Goal: Task Accomplishment & Management: Manage account settings

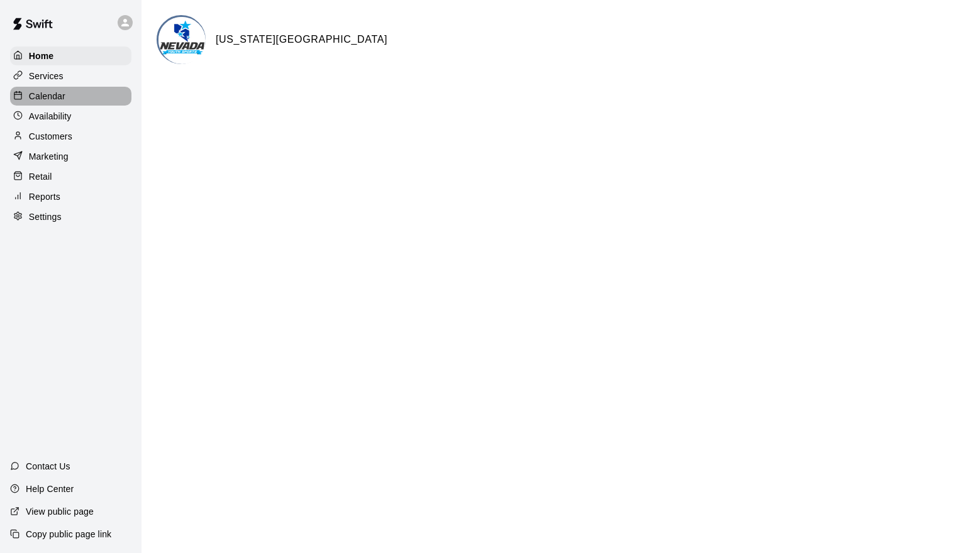
click at [55, 96] on p "Calendar" at bounding box center [47, 96] width 36 height 13
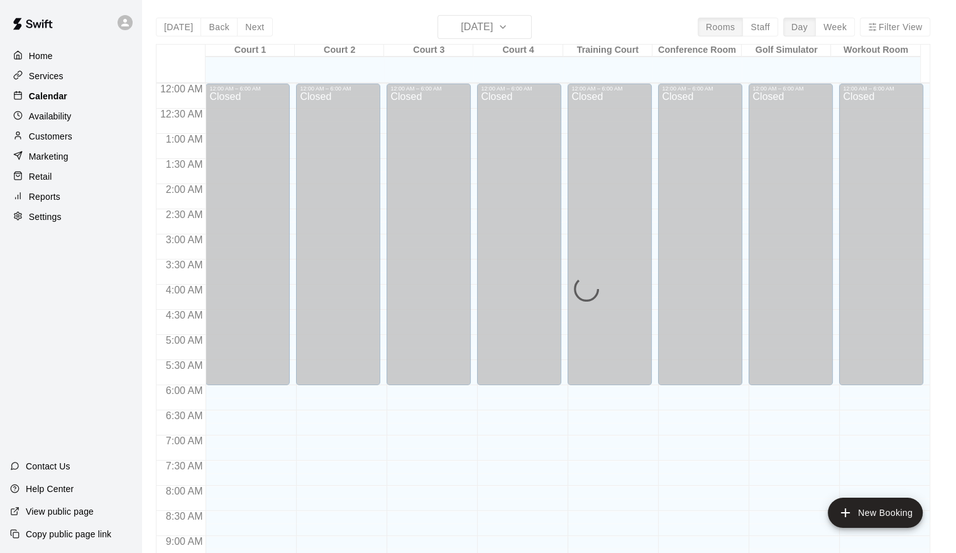
scroll to position [684, 0]
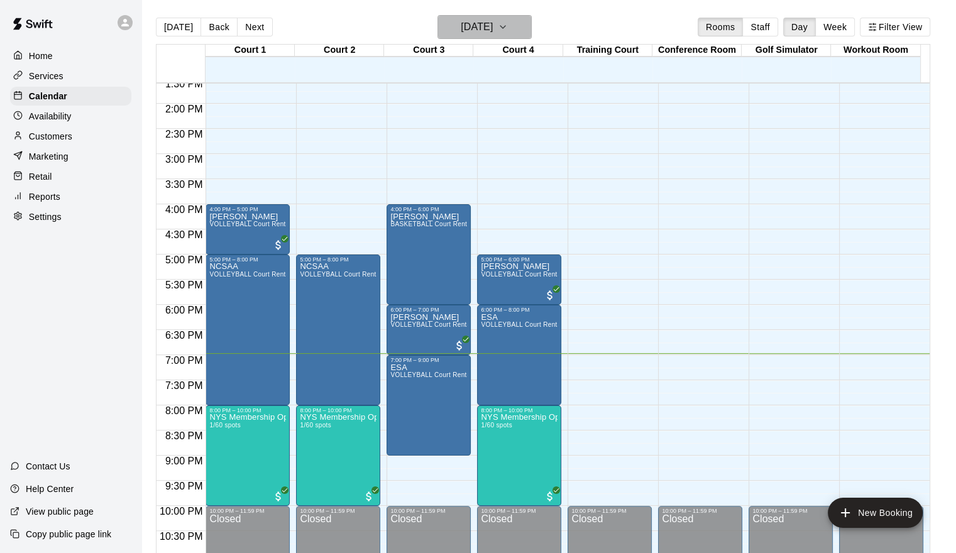
click at [508, 26] on icon "button" at bounding box center [503, 26] width 10 height 15
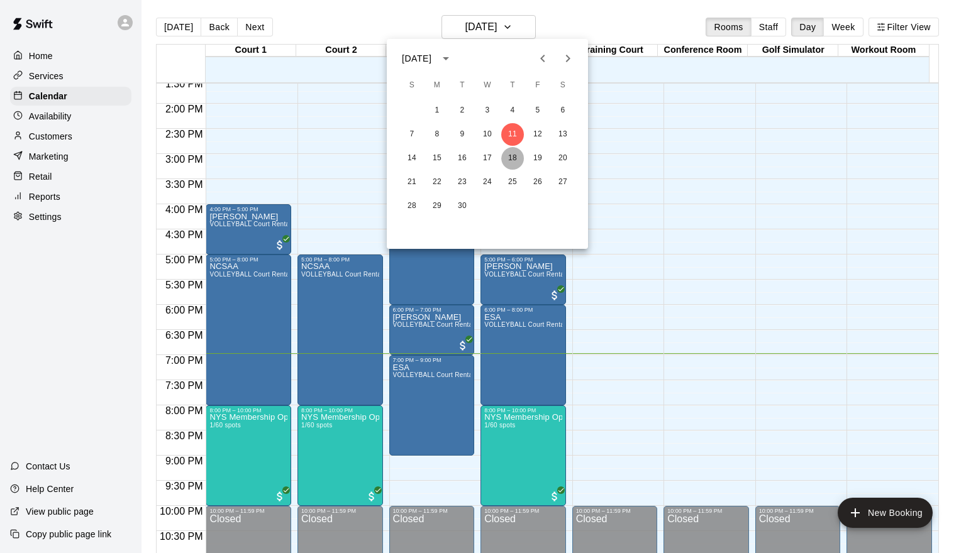
click at [509, 158] on button "18" at bounding box center [512, 158] width 23 height 23
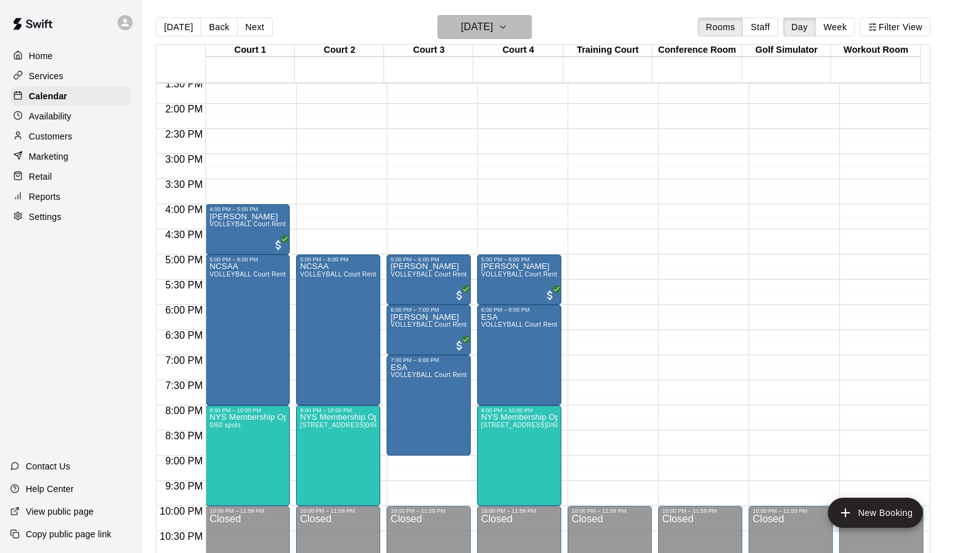
click at [508, 23] on icon "button" at bounding box center [503, 26] width 10 height 15
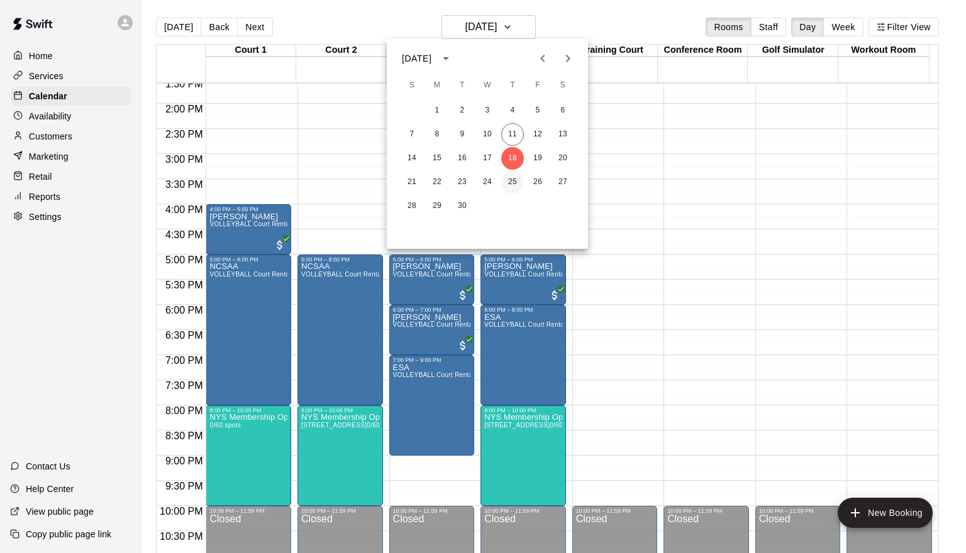
click at [516, 179] on button "25" at bounding box center [512, 182] width 23 height 23
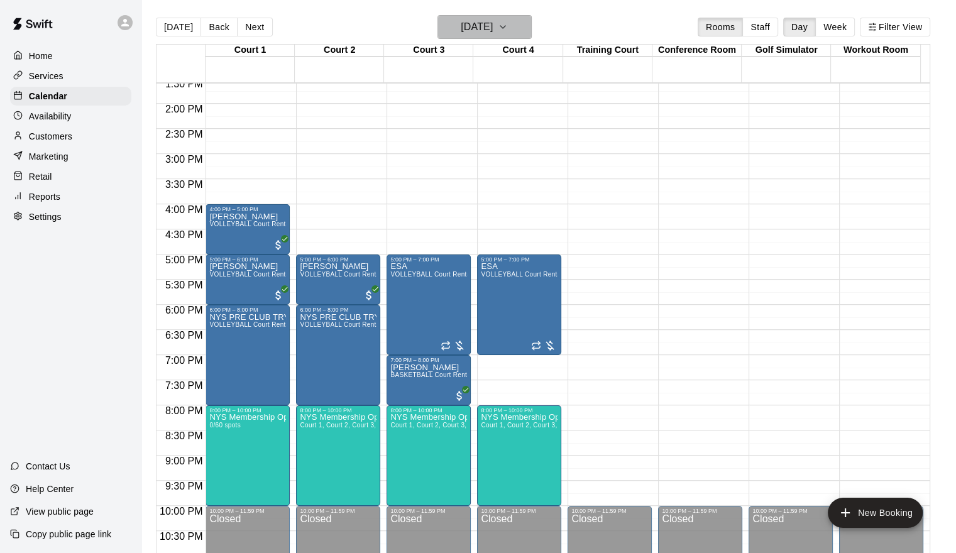
click at [508, 30] on icon "button" at bounding box center [503, 26] width 10 height 15
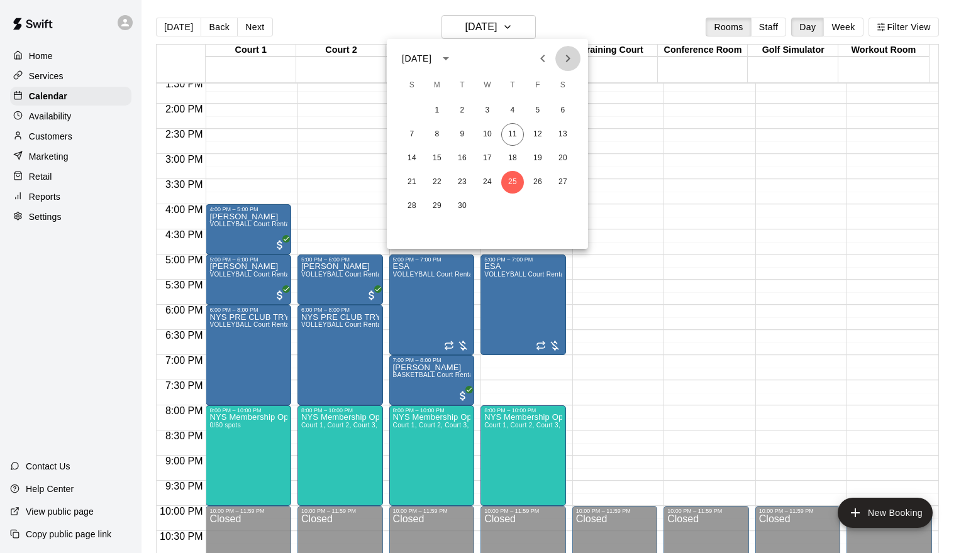
click at [565, 60] on icon "Next month" at bounding box center [567, 58] width 15 height 15
click at [511, 106] on button "2" at bounding box center [512, 110] width 23 height 23
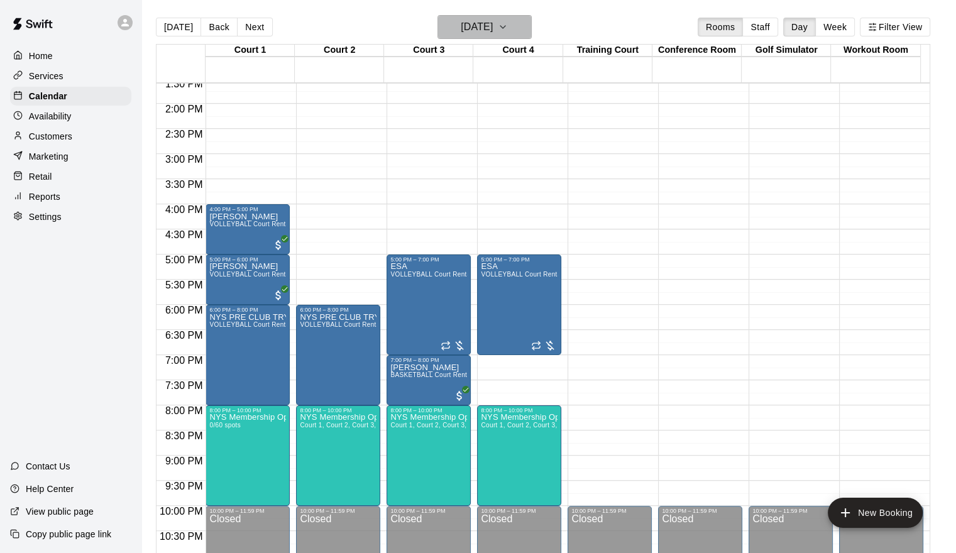
click at [508, 28] on icon "button" at bounding box center [503, 26] width 10 height 15
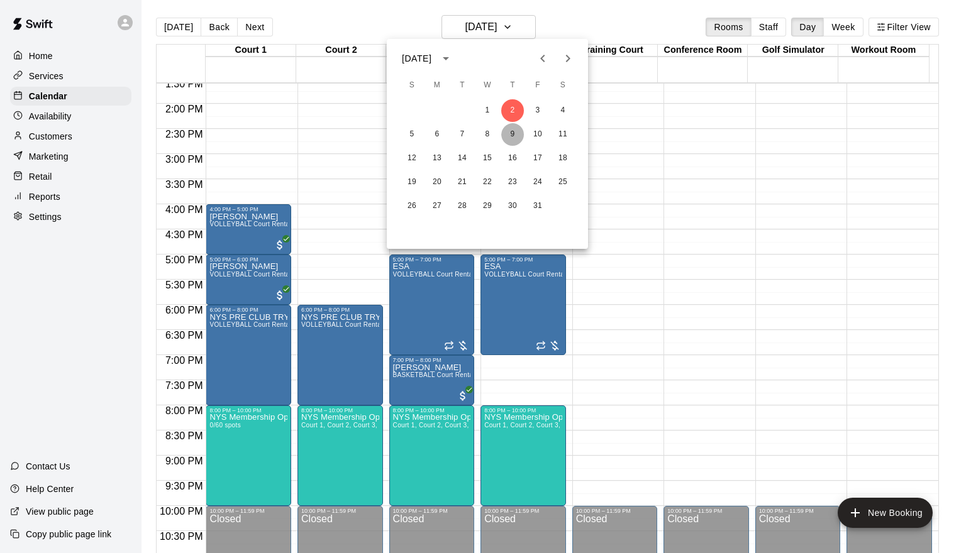
click at [511, 135] on button "9" at bounding box center [512, 134] width 23 height 23
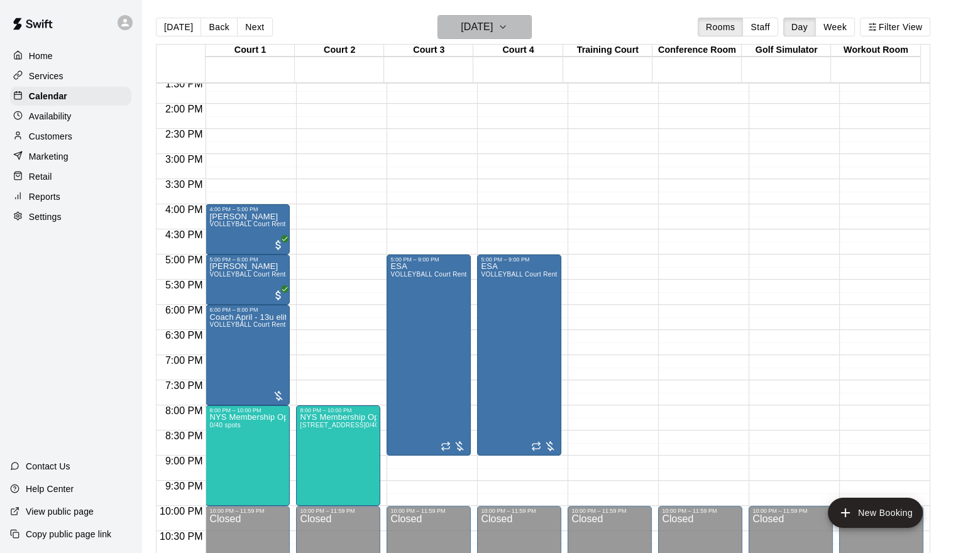
click at [508, 25] on icon "button" at bounding box center [503, 26] width 10 height 15
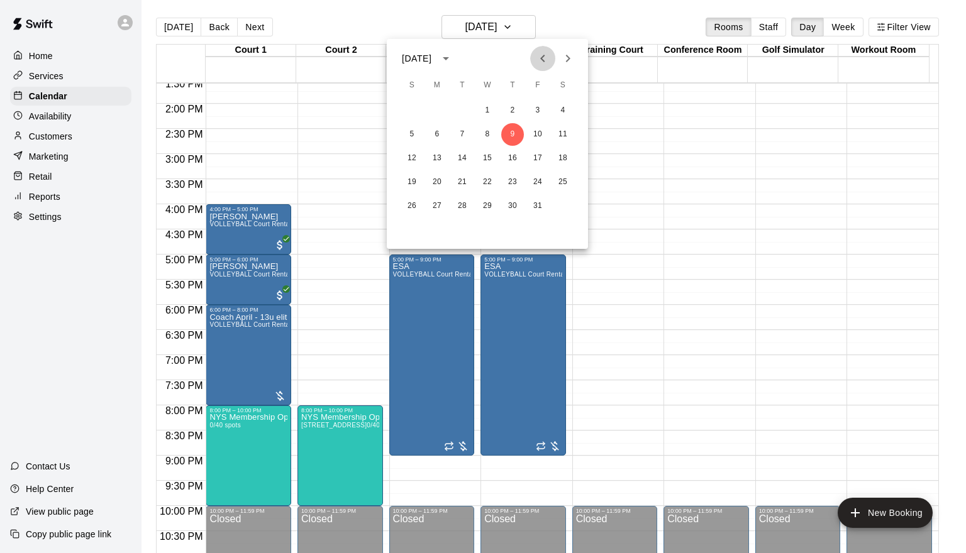
click at [542, 57] on icon "Previous month" at bounding box center [542, 59] width 4 height 8
click at [513, 158] on button "18" at bounding box center [512, 158] width 23 height 23
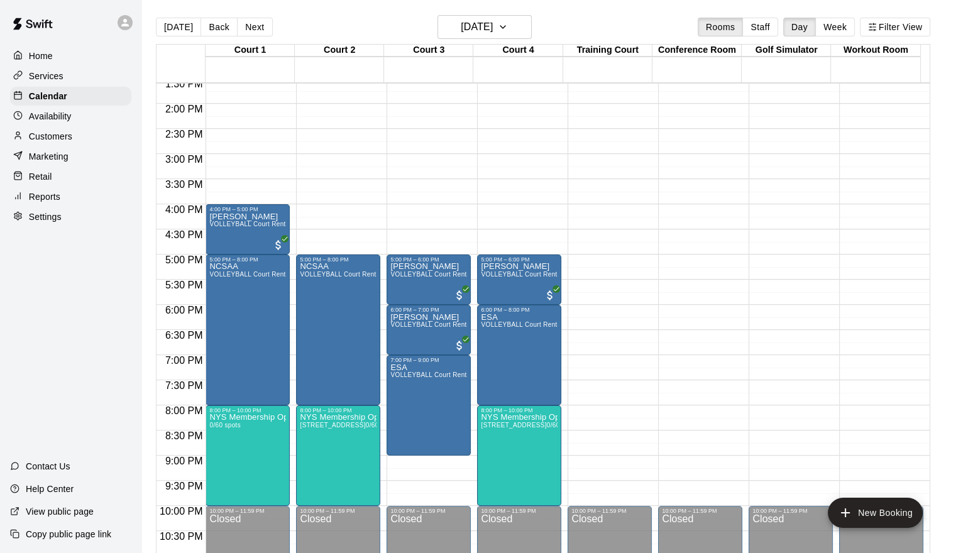
click at [513, 158] on div "12:00 AM – 6:00 AM Closed 8:00 AM – 10:00 AM NYS Pickleball Community Adult Lea…" at bounding box center [519, 3] width 84 height 1207
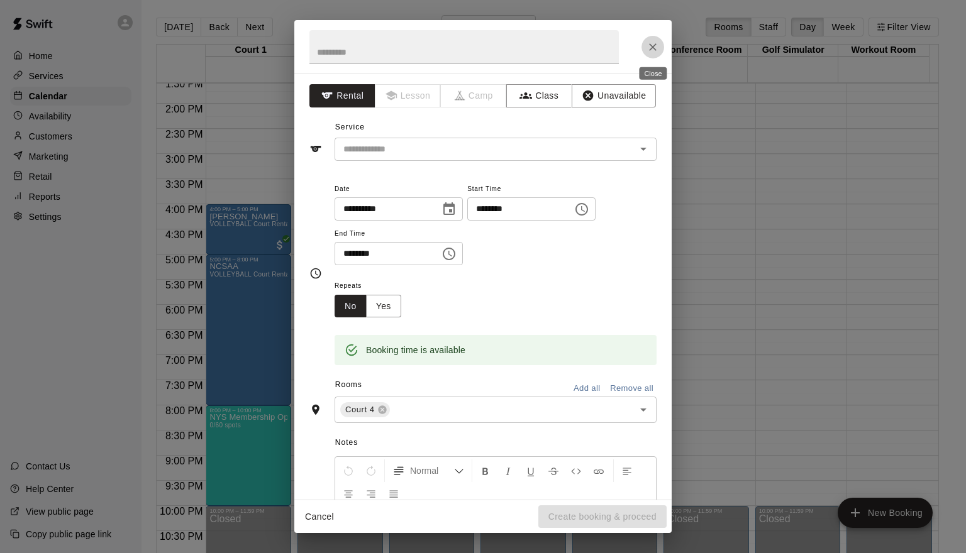
click at [654, 48] on icon "Close" at bounding box center [652, 47] width 13 height 13
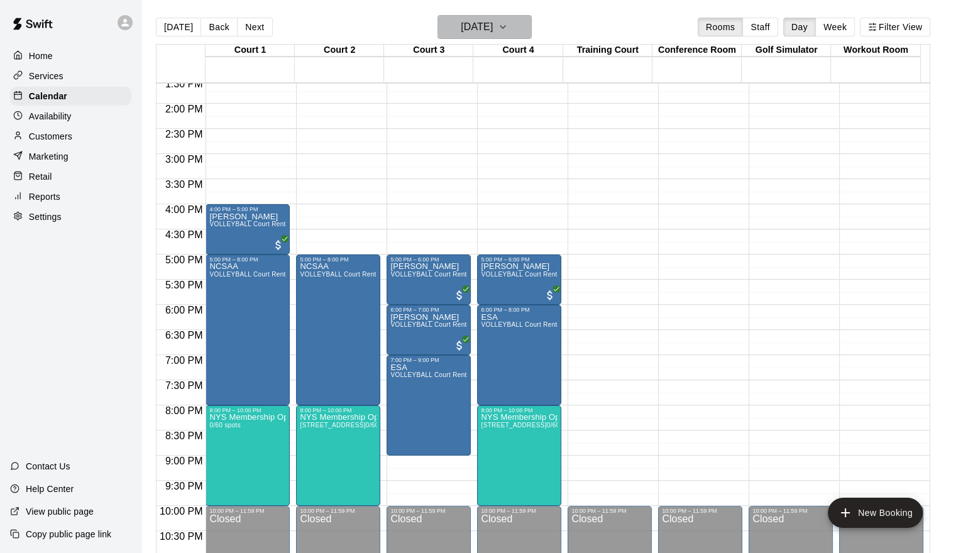
click at [508, 21] on icon "button" at bounding box center [503, 26] width 10 height 15
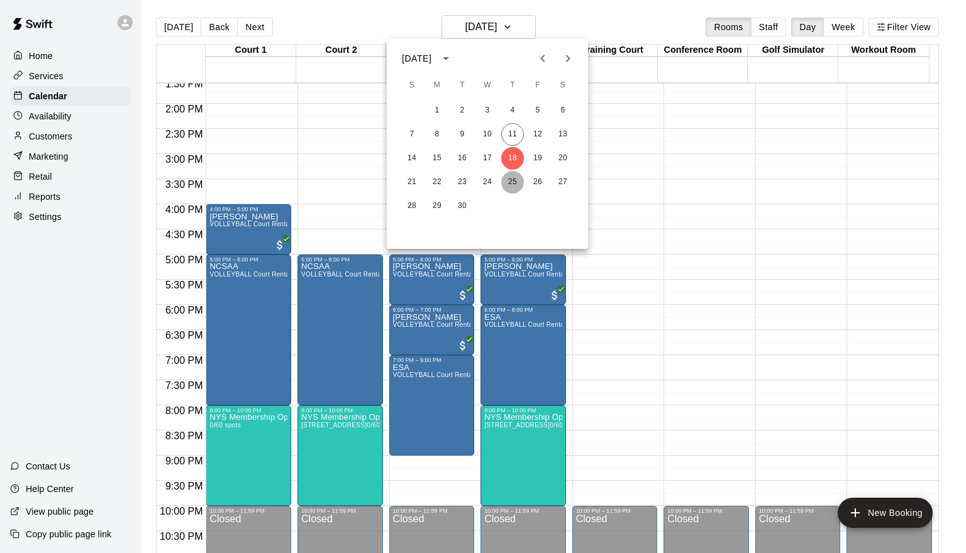
click at [511, 179] on button "25" at bounding box center [512, 182] width 23 height 23
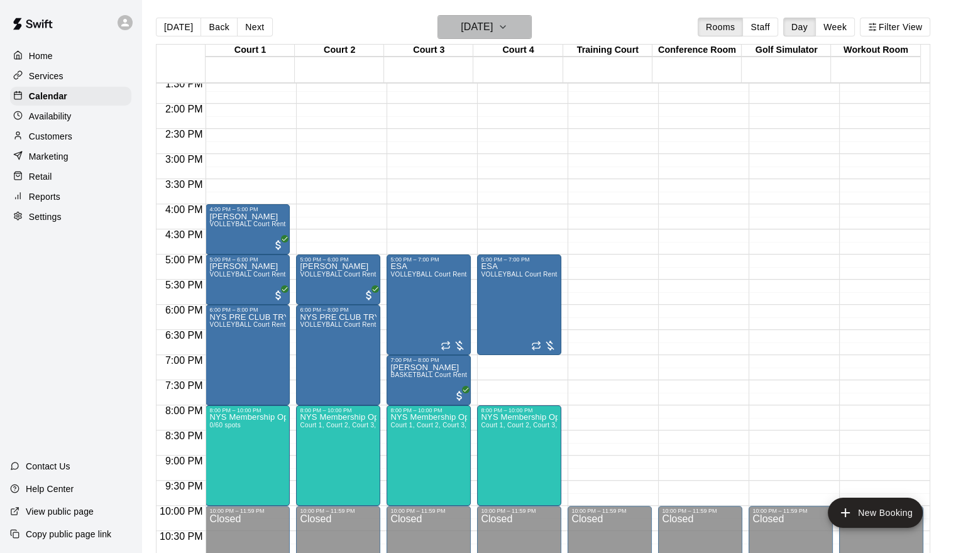
click at [518, 30] on button "[DATE]" at bounding box center [485, 27] width 94 height 24
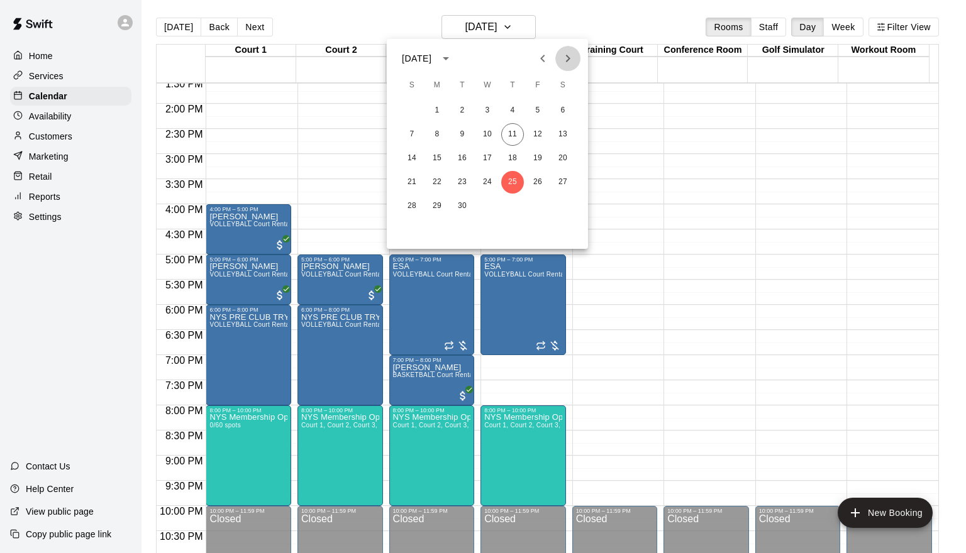
click at [571, 55] on icon "Next month" at bounding box center [567, 58] width 15 height 15
click at [513, 111] on button "2" at bounding box center [512, 110] width 23 height 23
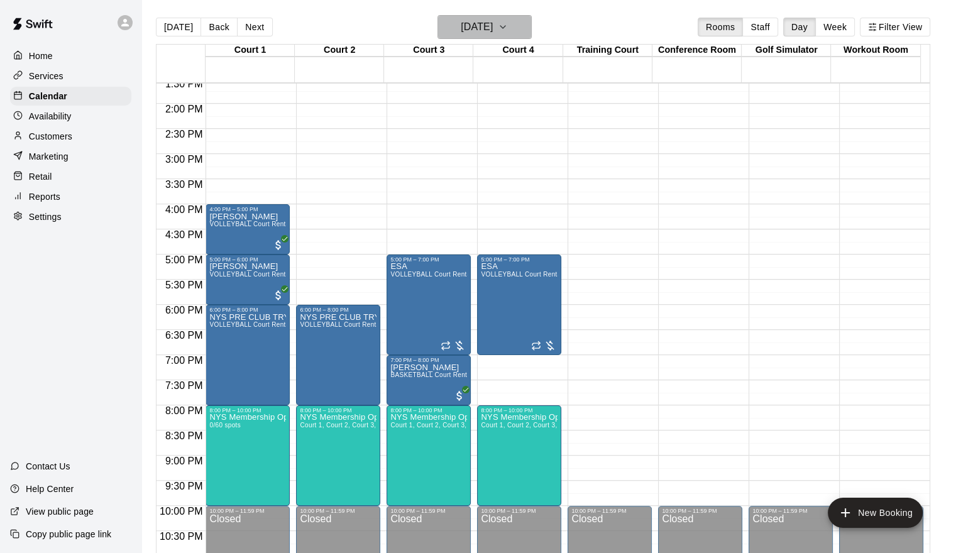
click at [508, 28] on icon "button" at bounding box center [503, 26] width 10 height 15
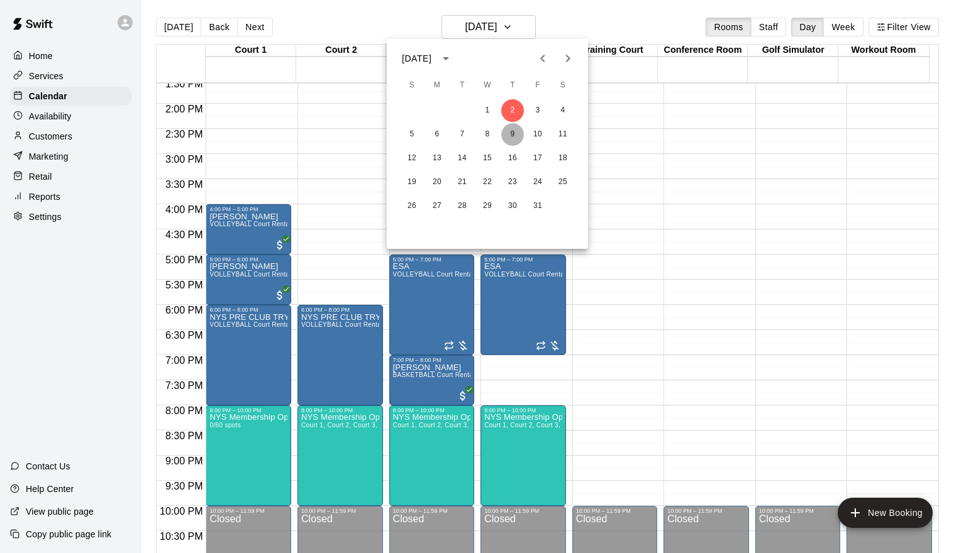
click at [512, 135] on button "9" at bounding box center [512, 134] width 23 height 23
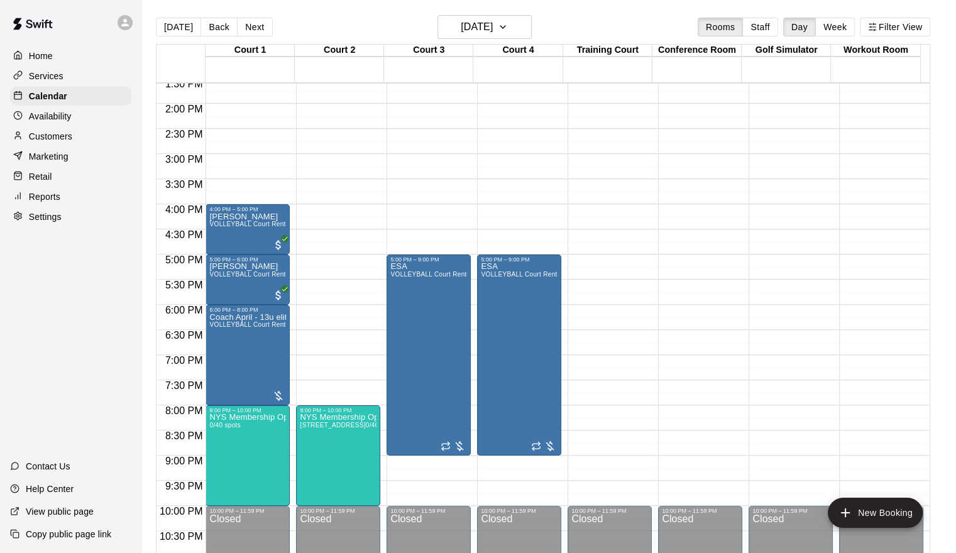
click at [512, 135] on div "12:00 AM – 6:00 AM Closed 5:00 PM – 9:00 PM ESA VOLLEYBALL Court Rental (Everyd…" at bounding box center [519, 3] width 84 height 1207
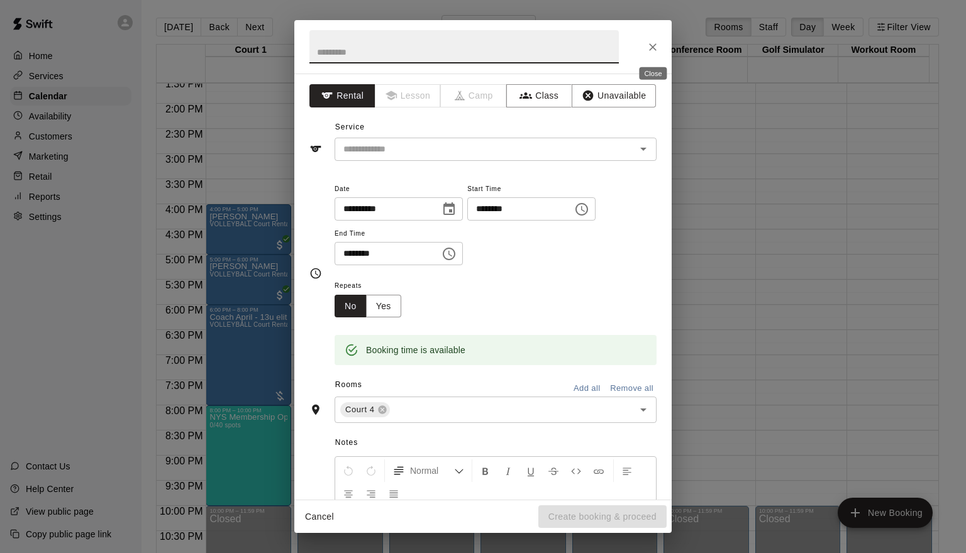
click at [654, 47] on icon "Close" at bounding box center [652, 47] width 13 height 13
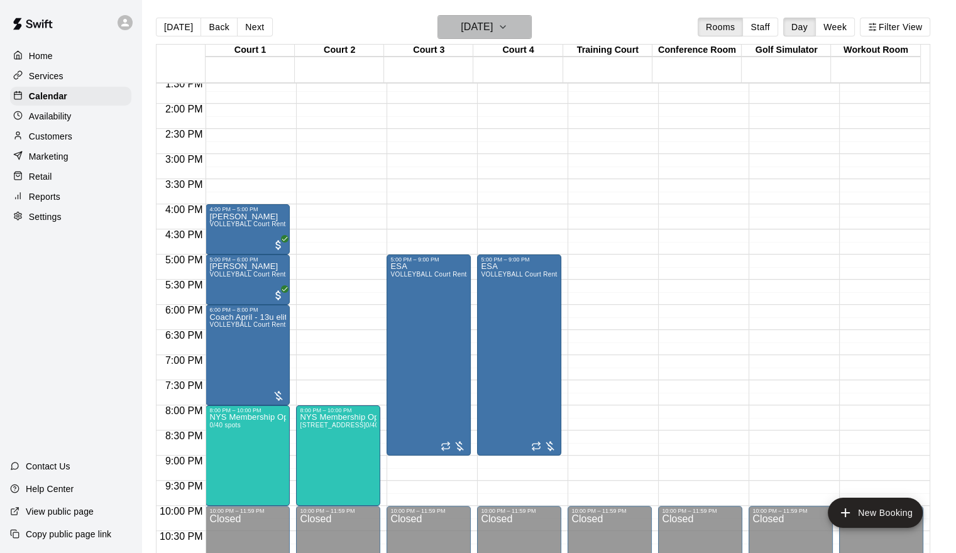
click at [508, 28] on icon "button" at bounding box center [503, 26] width 10 height 15
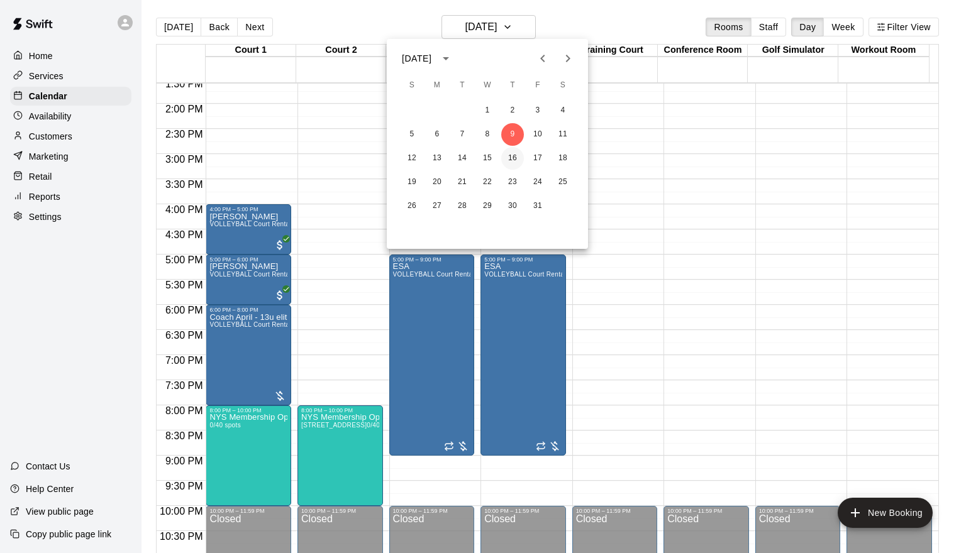
click at [511, 158] on button "16" at bounding box center [512, 158] width 23 height 23
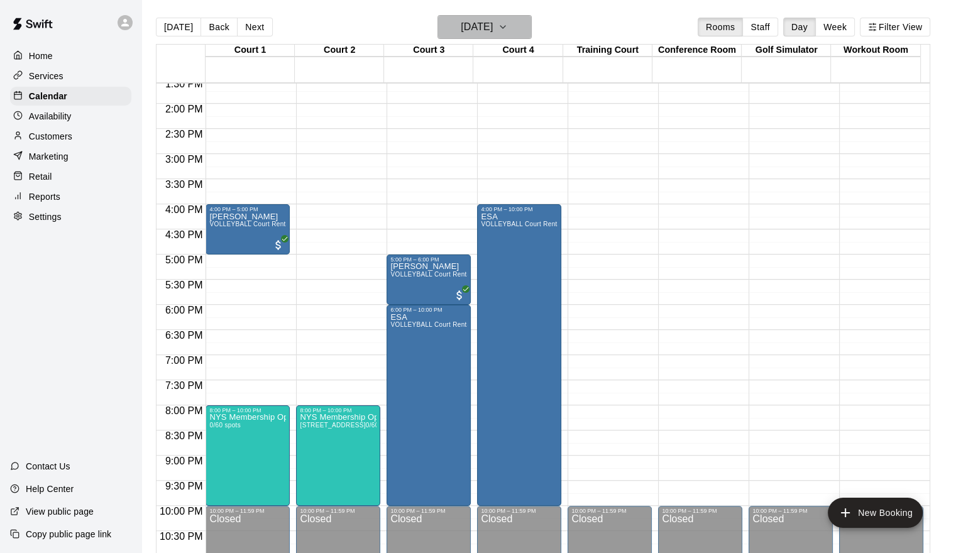
click at [519, 27] on button "[DATE]" at bounding box center [485, 27] width 94 height 24
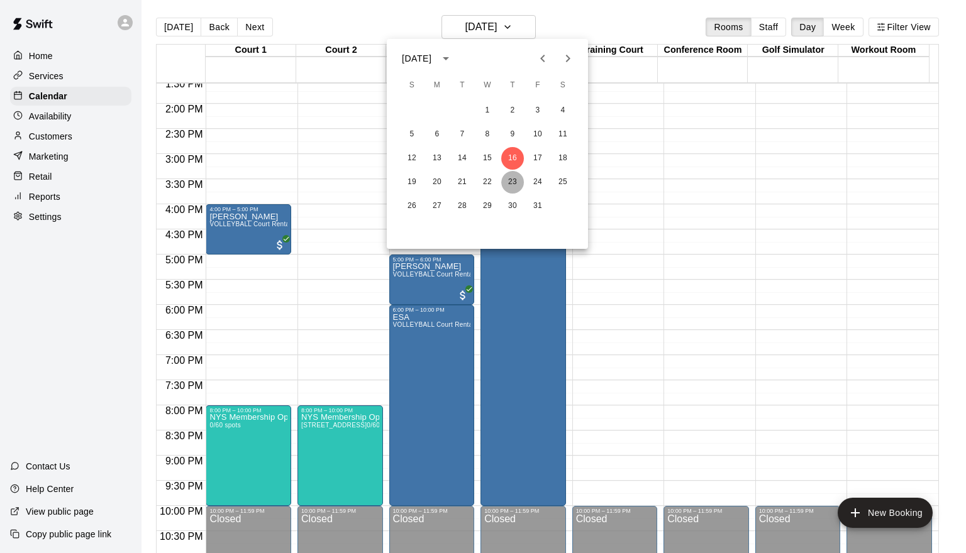
click at [511, 181] on button "23" at bounding box center [512, 182] width 23 height 23
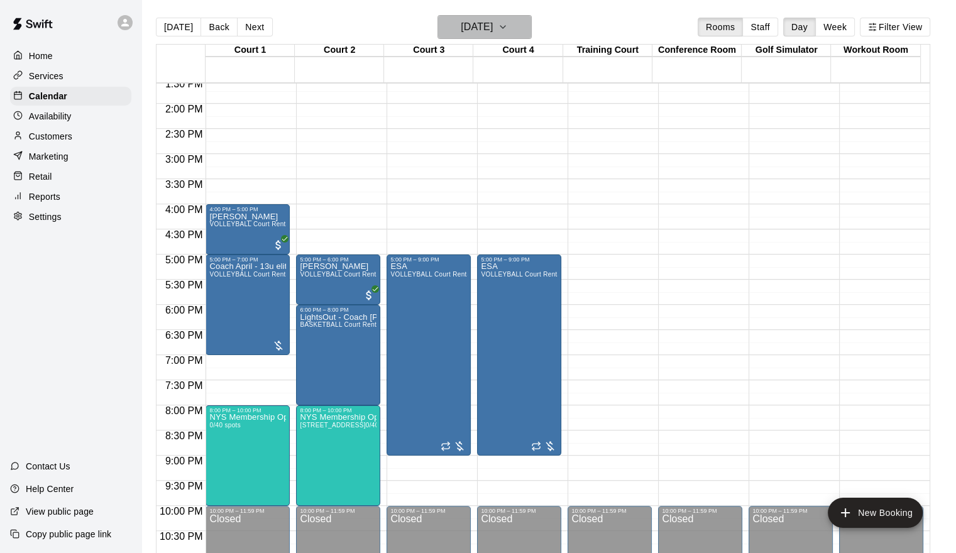
click at [508, 27] on icon "button" at bounding box center [503, 26] width 10 height 15
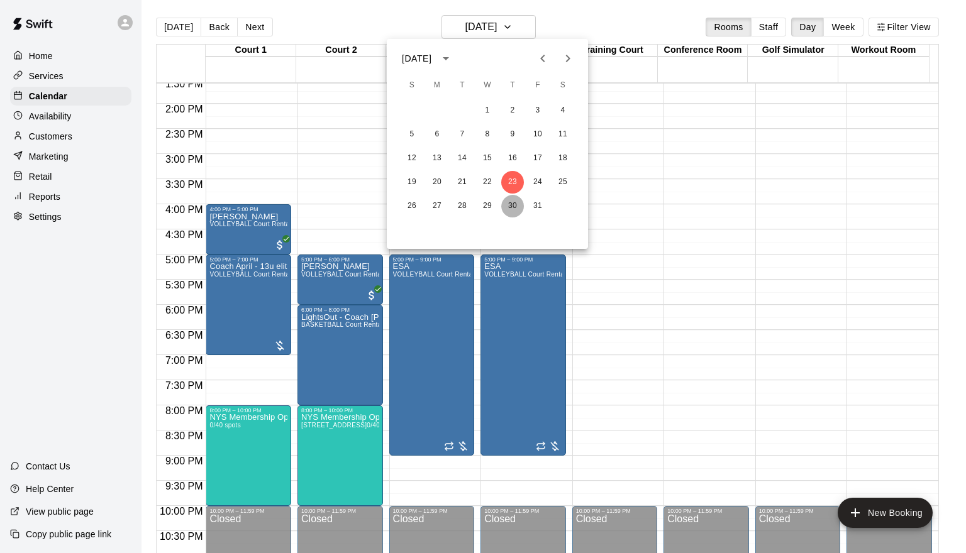
click at [514, 206] on button "30" at bounding box center [512, 206] width 23 height 23
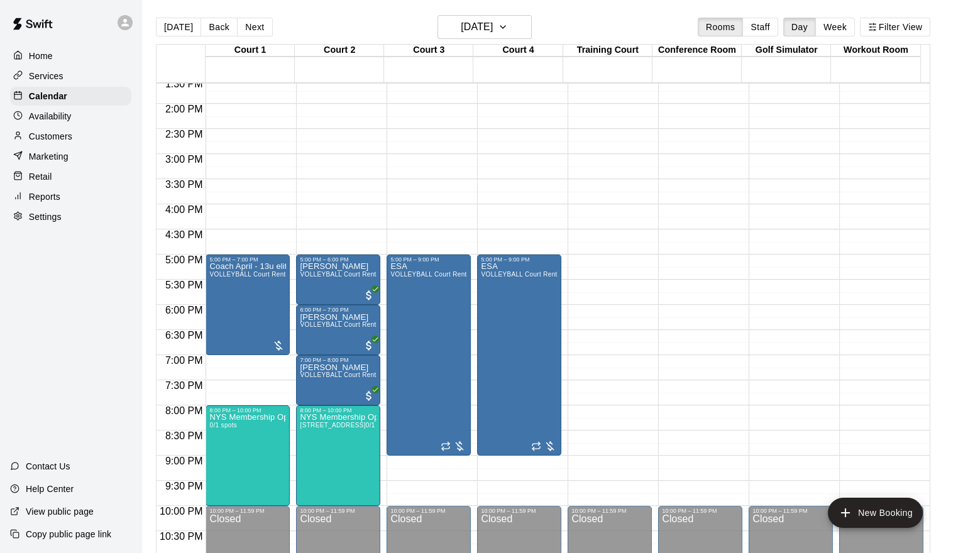
click at [514, 206] on div "12:00 AM – 6:00 AM Closed 5:00 PM – 9:00 PM ESA VOLLEYBALL Court Rental (Everyd…" at bounding box center [519, 3] width 84 height 1207
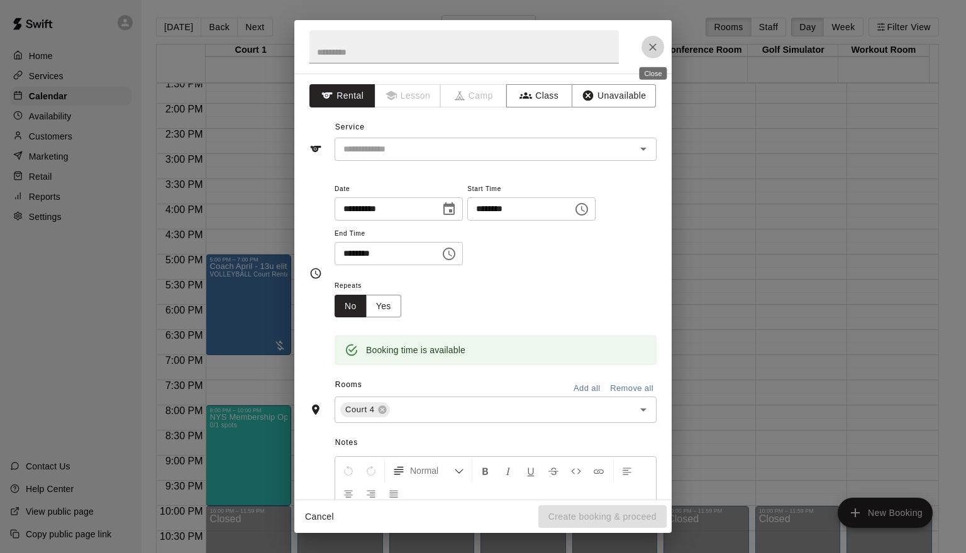
click at [651, 47] on icon "Close" at bounding box center [653, 47] width 8 height 8
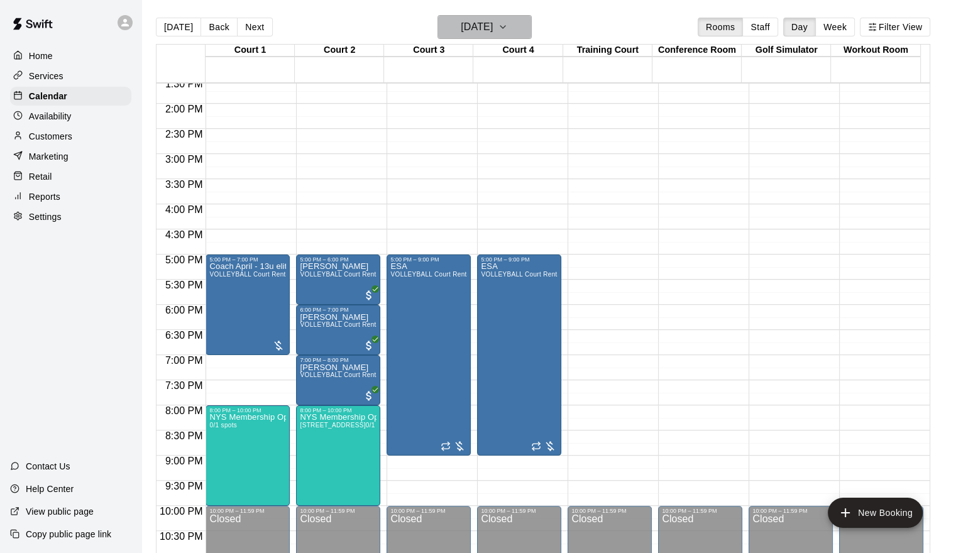
click at [508, 28] on icon "button" at bounding box center [503, 26] width 10 height 15
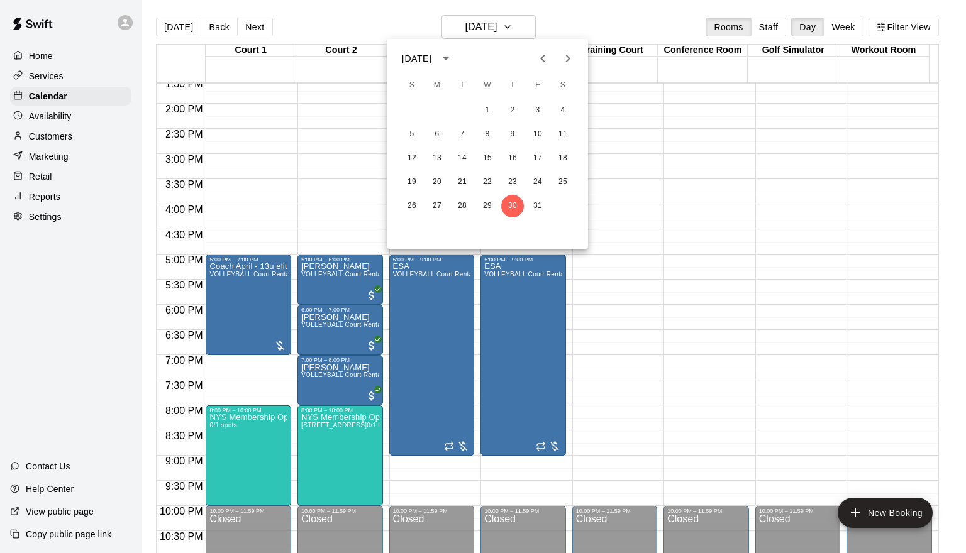
click at [572, 58] on icon "Next month" at bounding box center [567, 58] width 15 height 15
click at [511, 130] on button "6" at bounding box center [512, 134] width 23 height 23
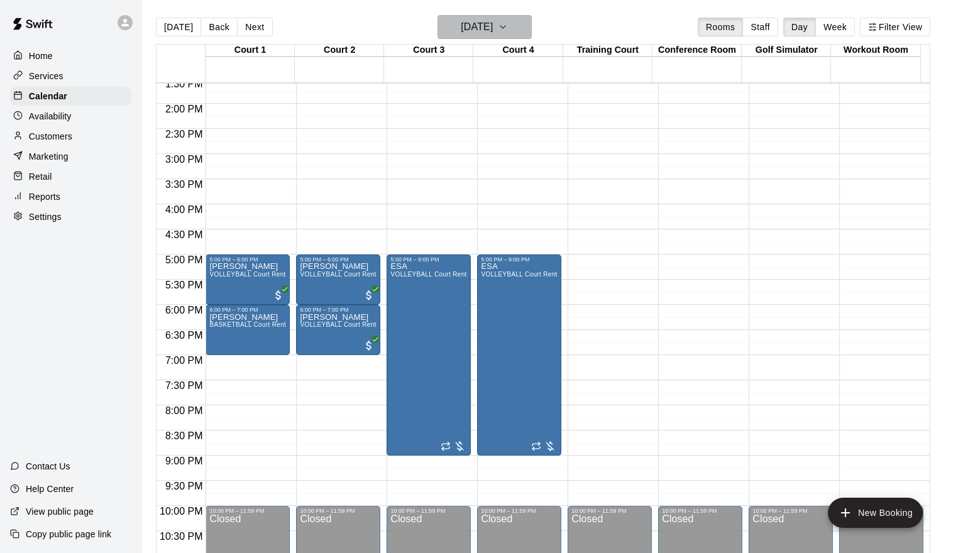
click at [508, 30] on icon "button" at bounding box center [503, 26] width 10 height 15
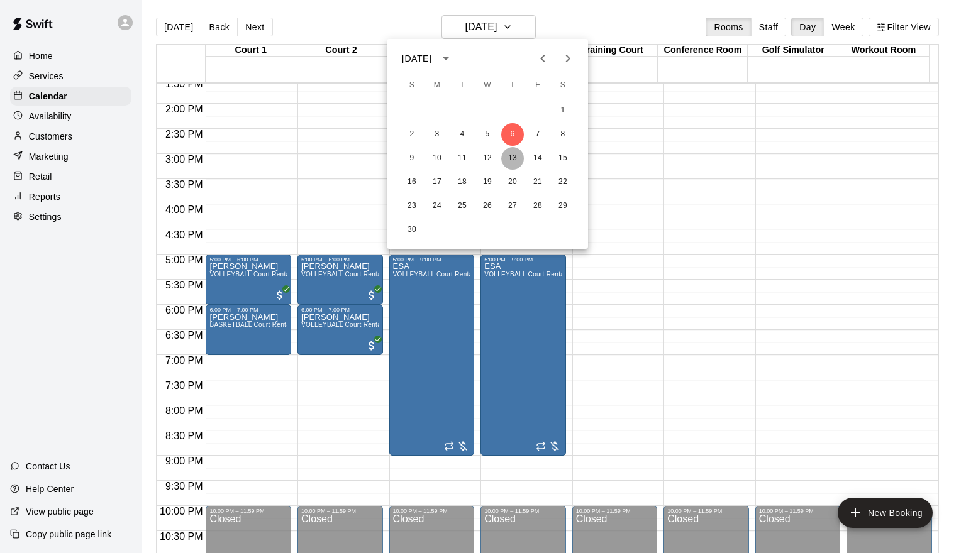
click at [511, 162] on button "13" at bounding box center [512, 158] width 23 height 23
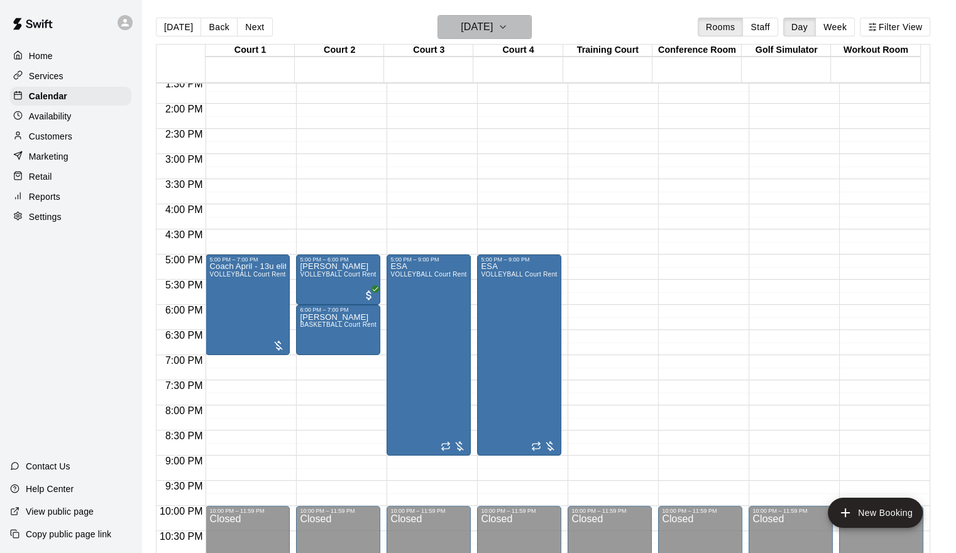
click at [508, 32] on icon "button" at bounding box center [503, 26] width 10 height 15
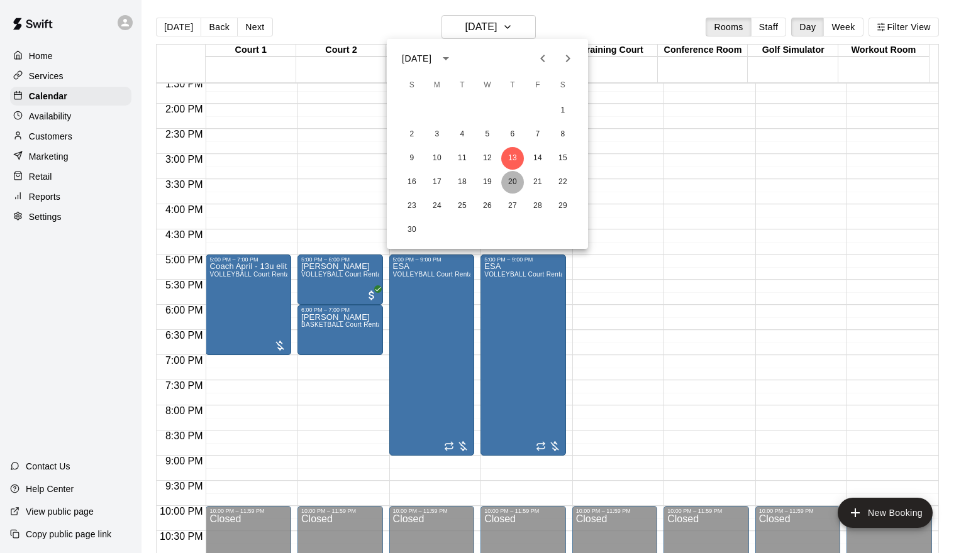
click at [510, 177] on button "20" at bounding box center [512, 182] width 23 height 23
